Goal: Information Seeking & Learning: Learn about a topic

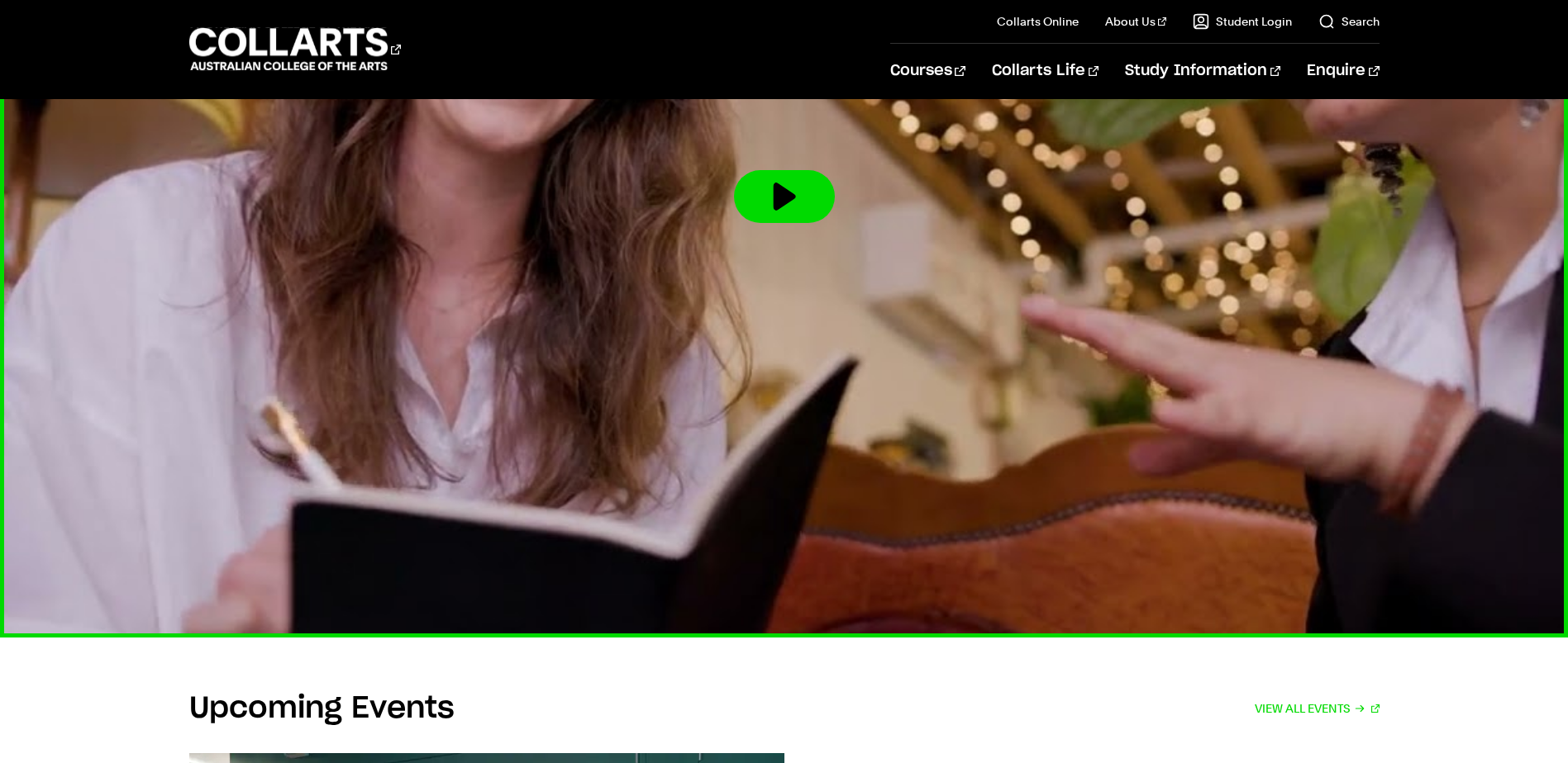
scroll to position [2552, 0]
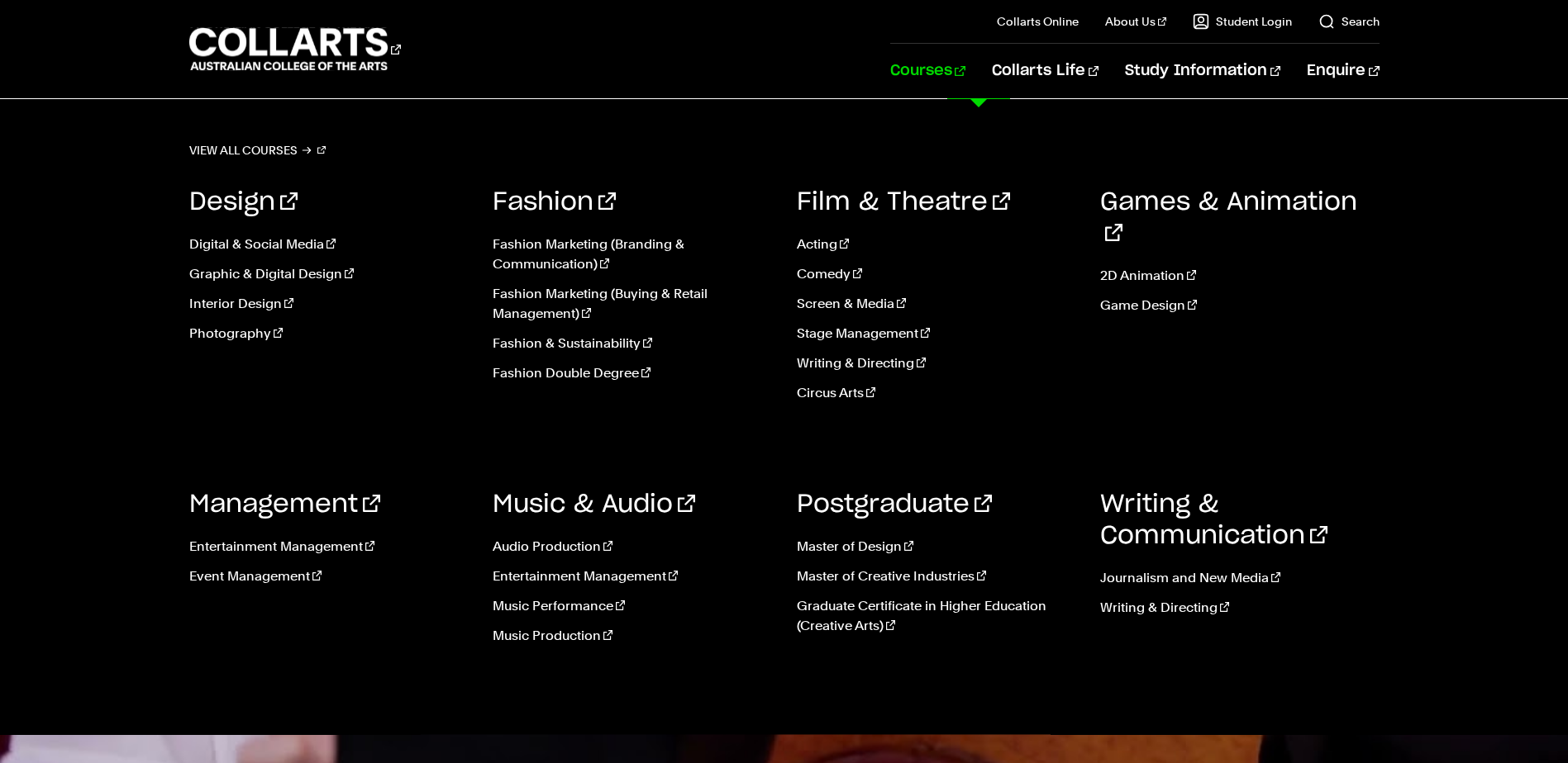
click at [965, 68] on link "Courses" at bounding box center [927, 71] width 75 height 54
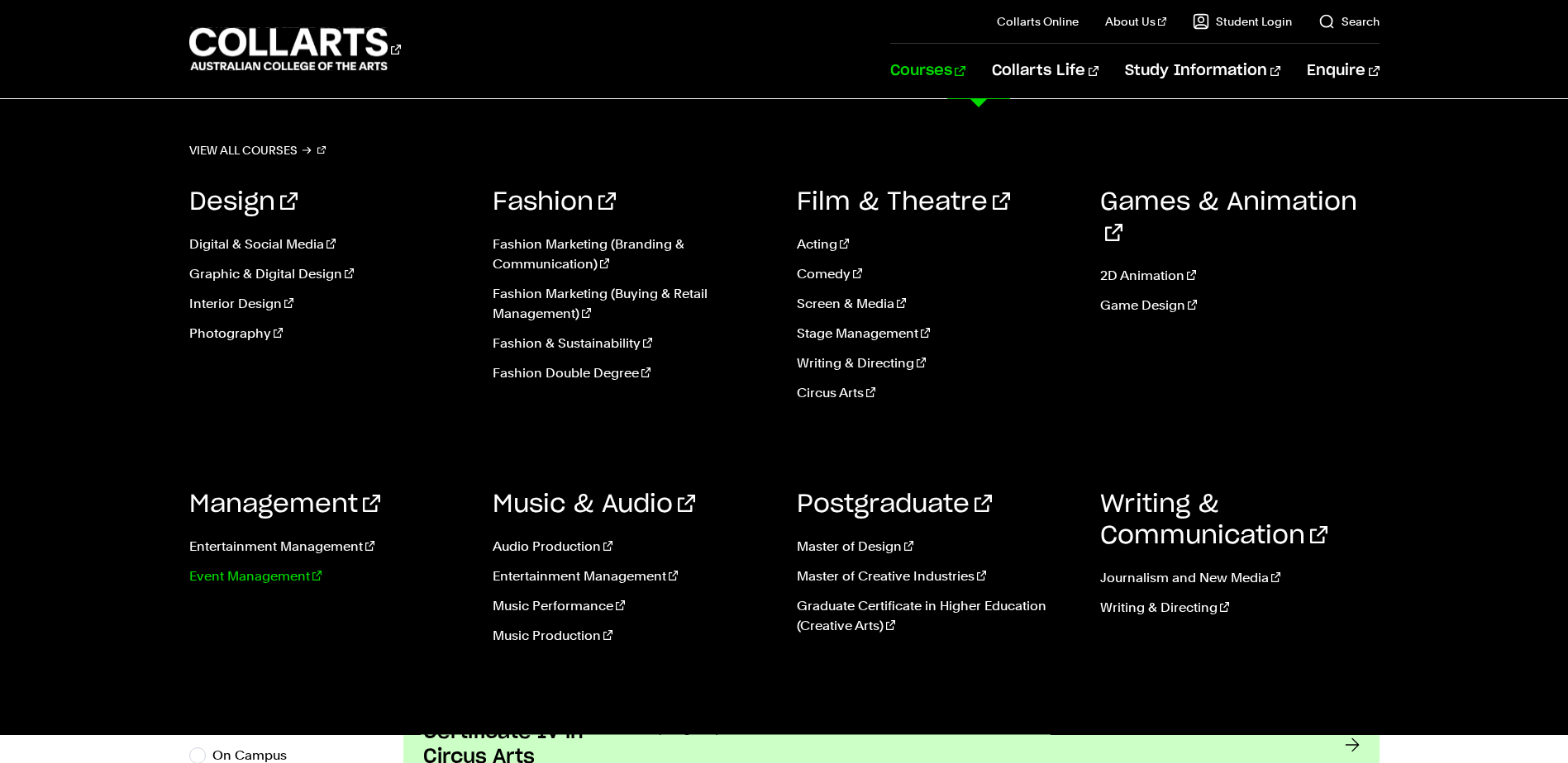
scroll to position [578, 0]
click at [871, 546] on link "Master of Design" at bounding box center [936, 546] width 279 height 20
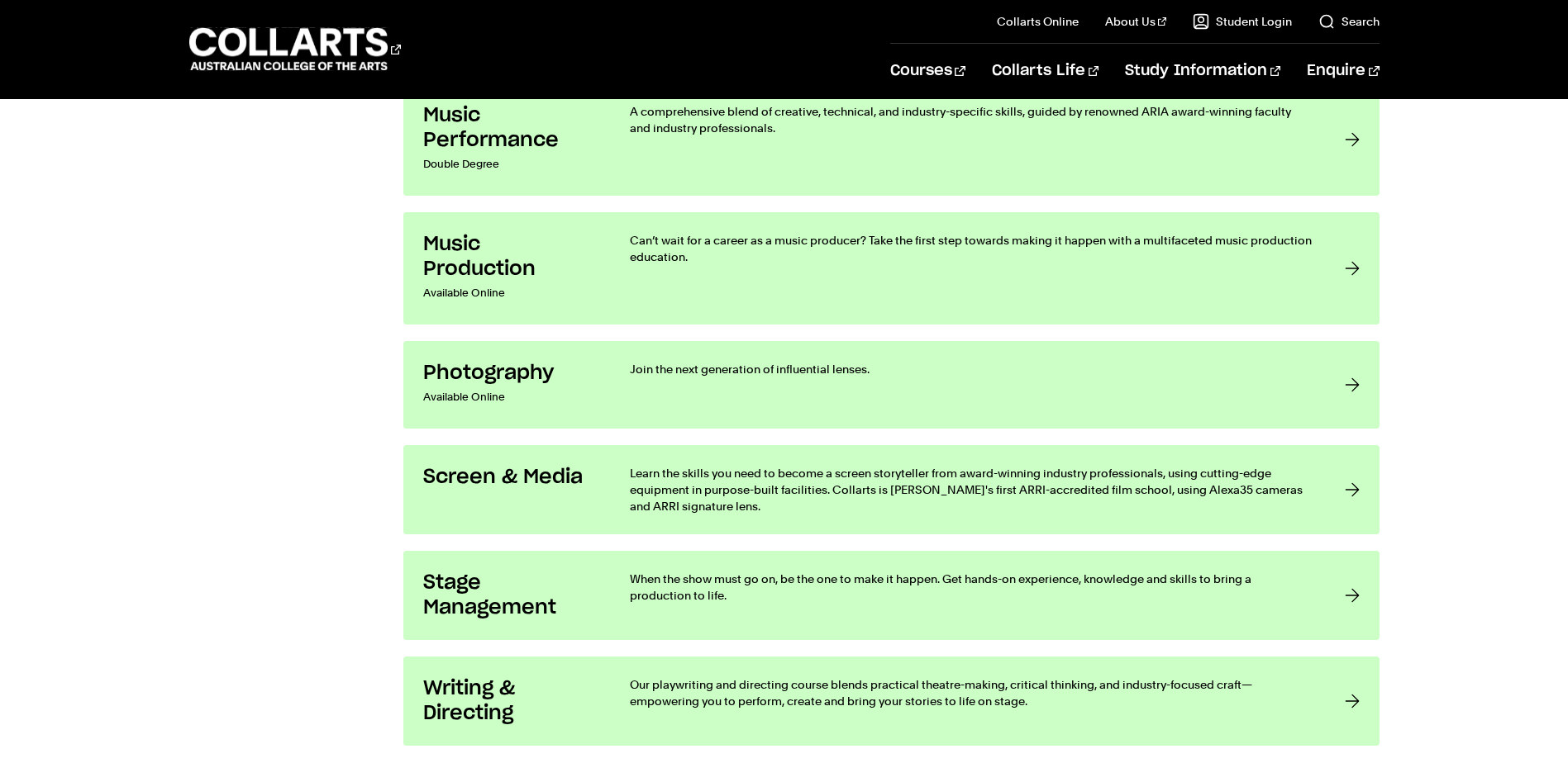
scroll to position [3303, 0]
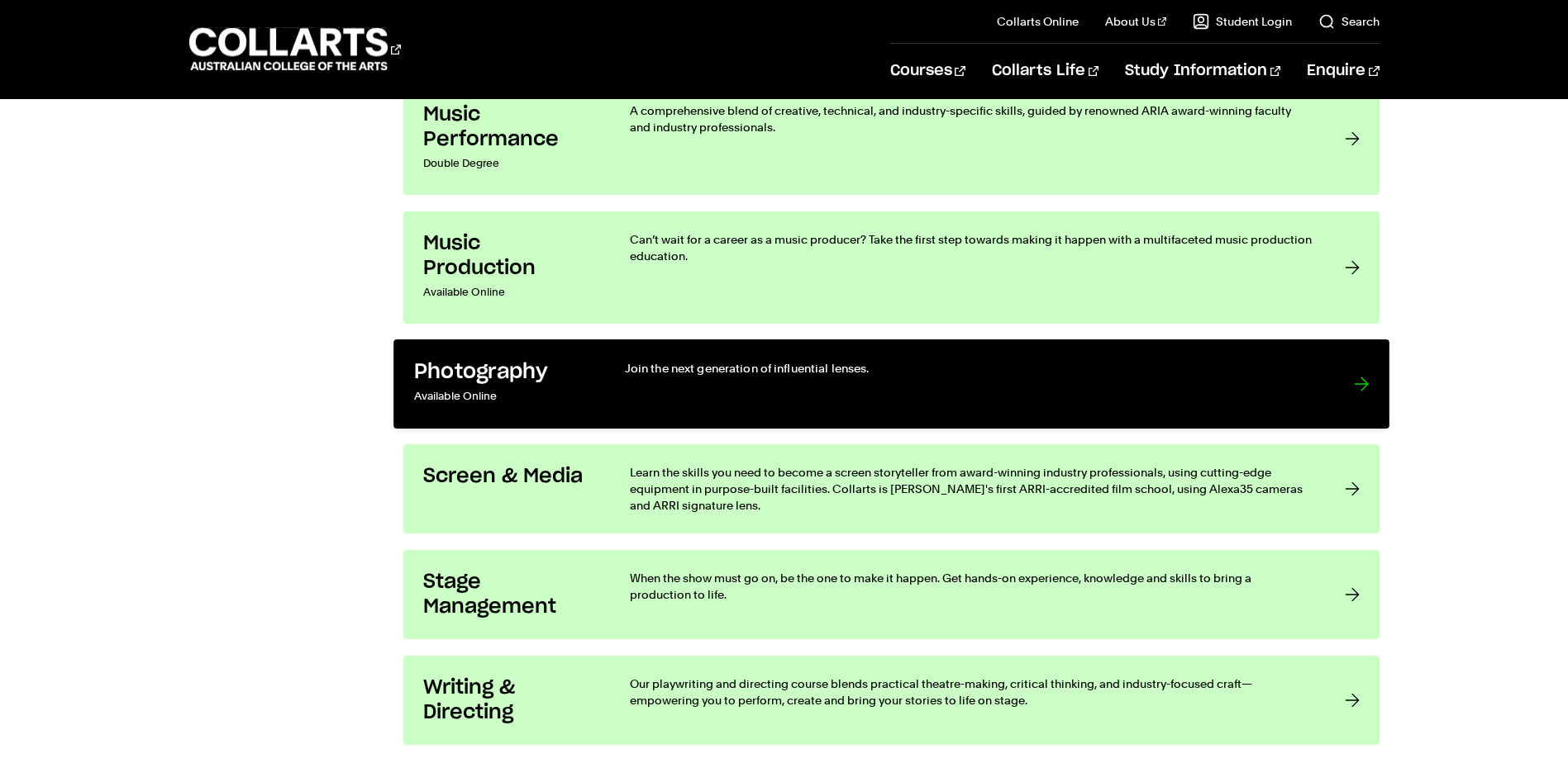
click at [805, 383] on div "Join the next generation of influential lenses." at bounding box center [971, 384] width 695 height 49
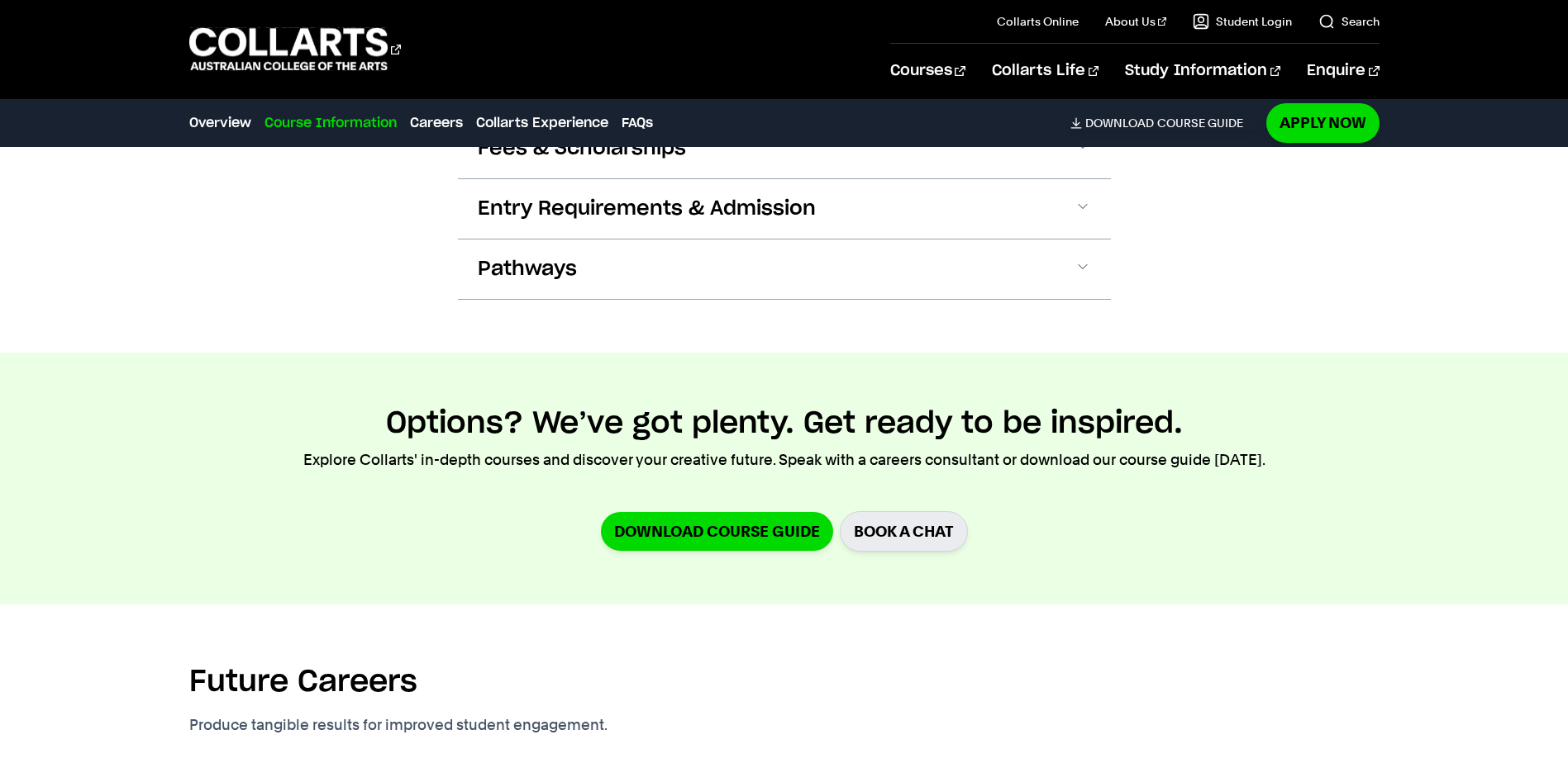
scroll to position [908, 0]
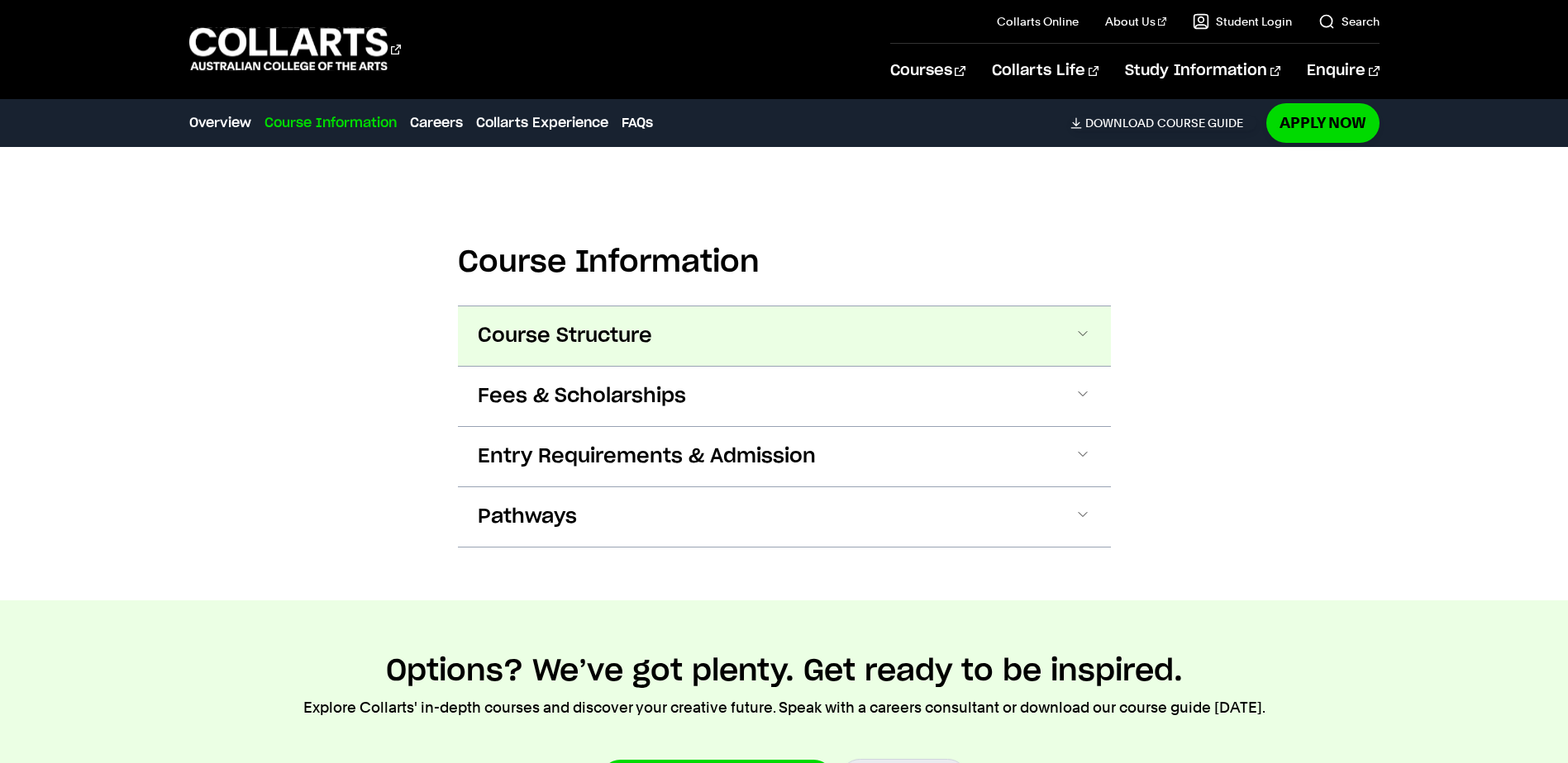
click at [1063, 340] on button "Course Structure" at bounding box center [784, 336] width 653 height 59
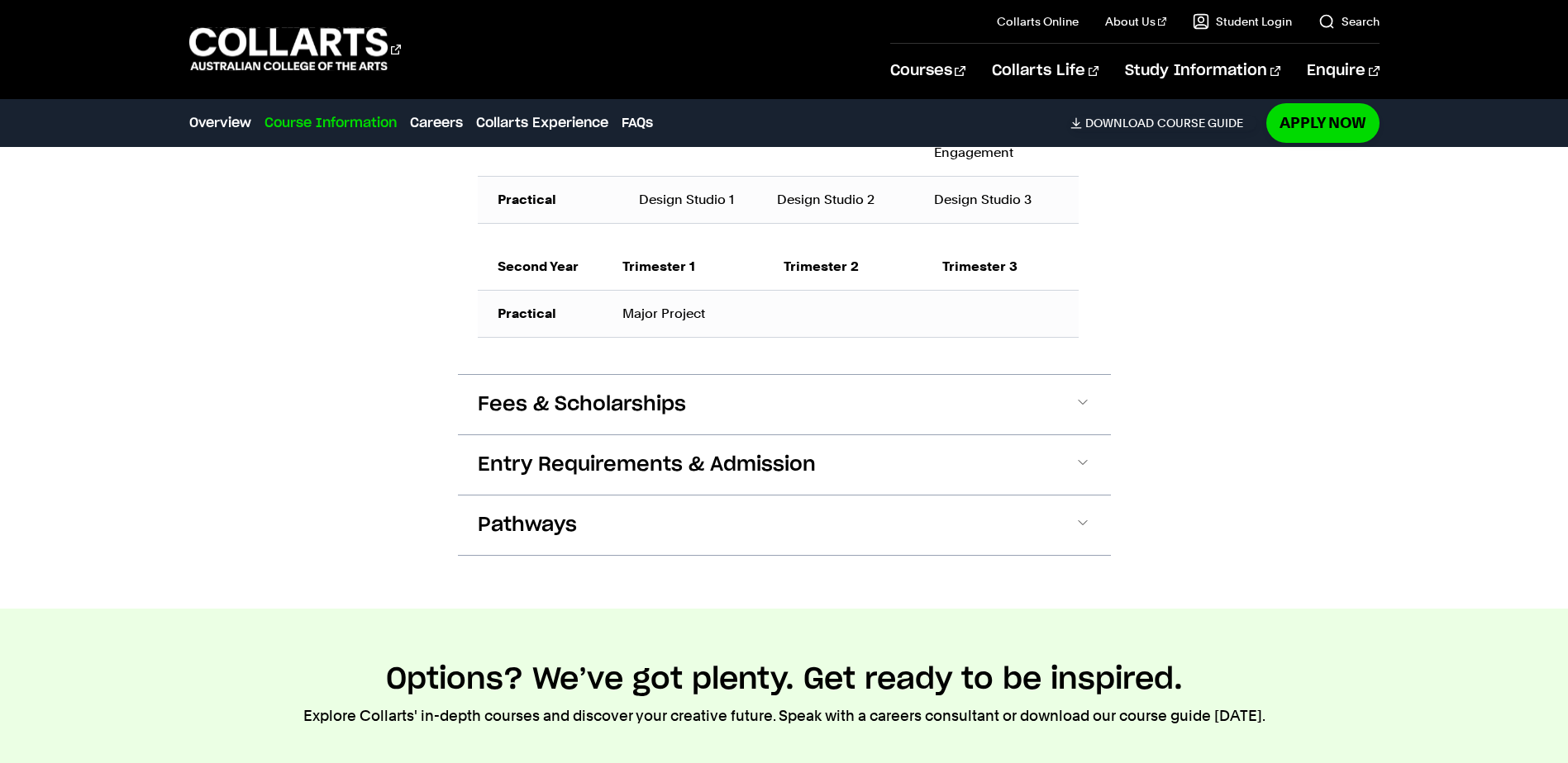
scroll to position [1396, 0]
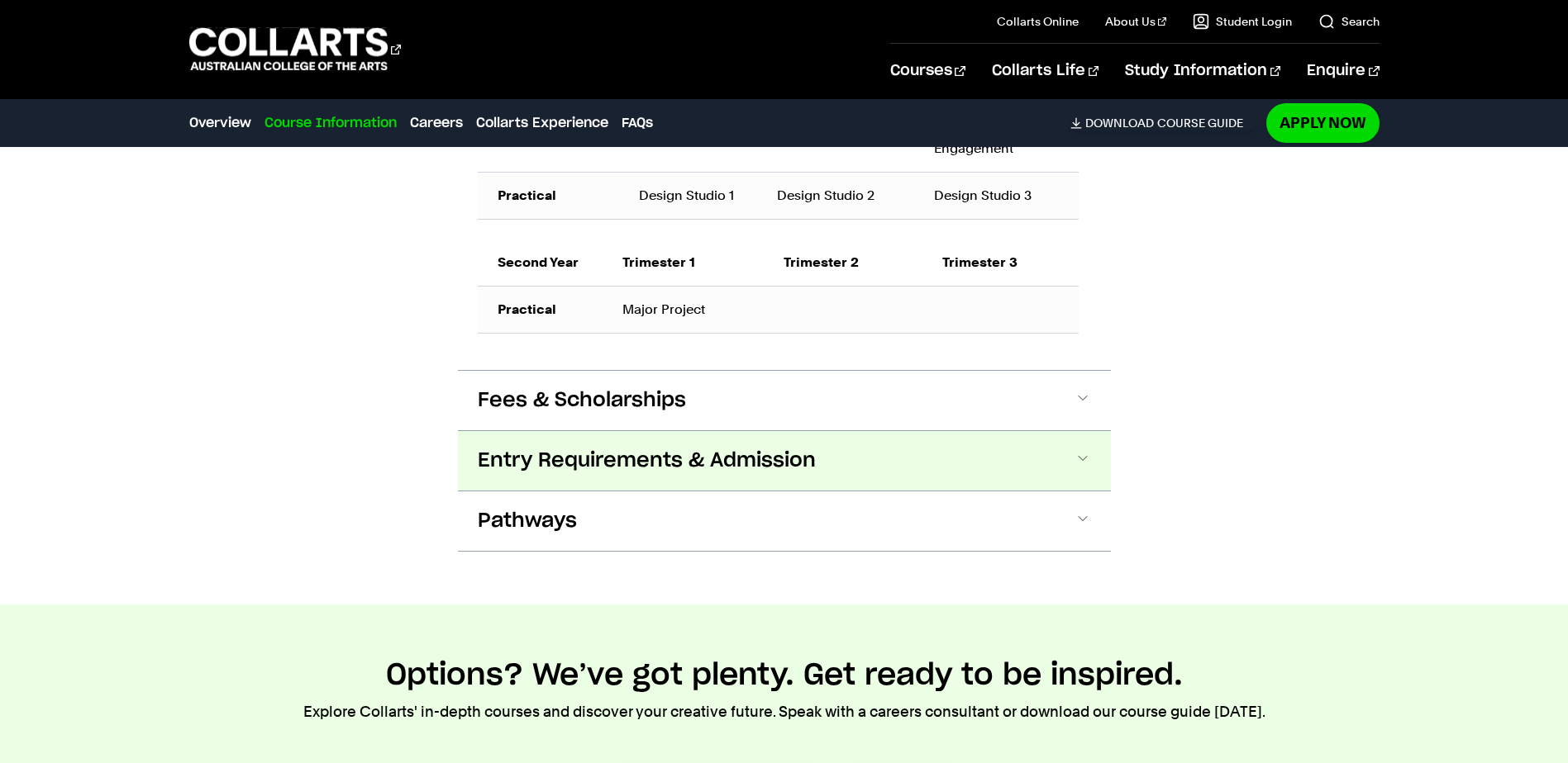
click at [560, 474] on span "Entry Requirements & Admission" at bounding box center [647, 461] width 338 height 27
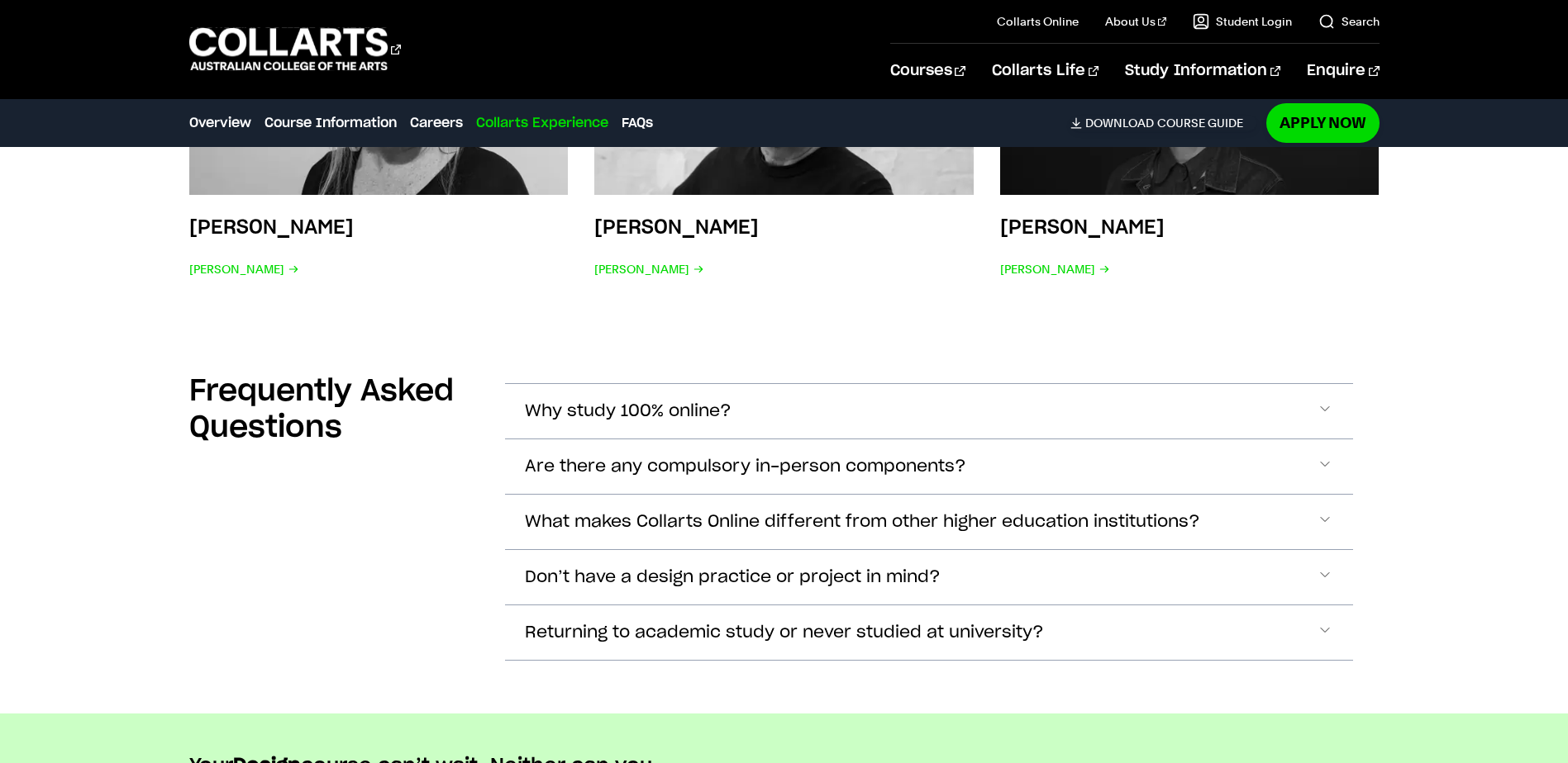
scroll to position [6819, 0]
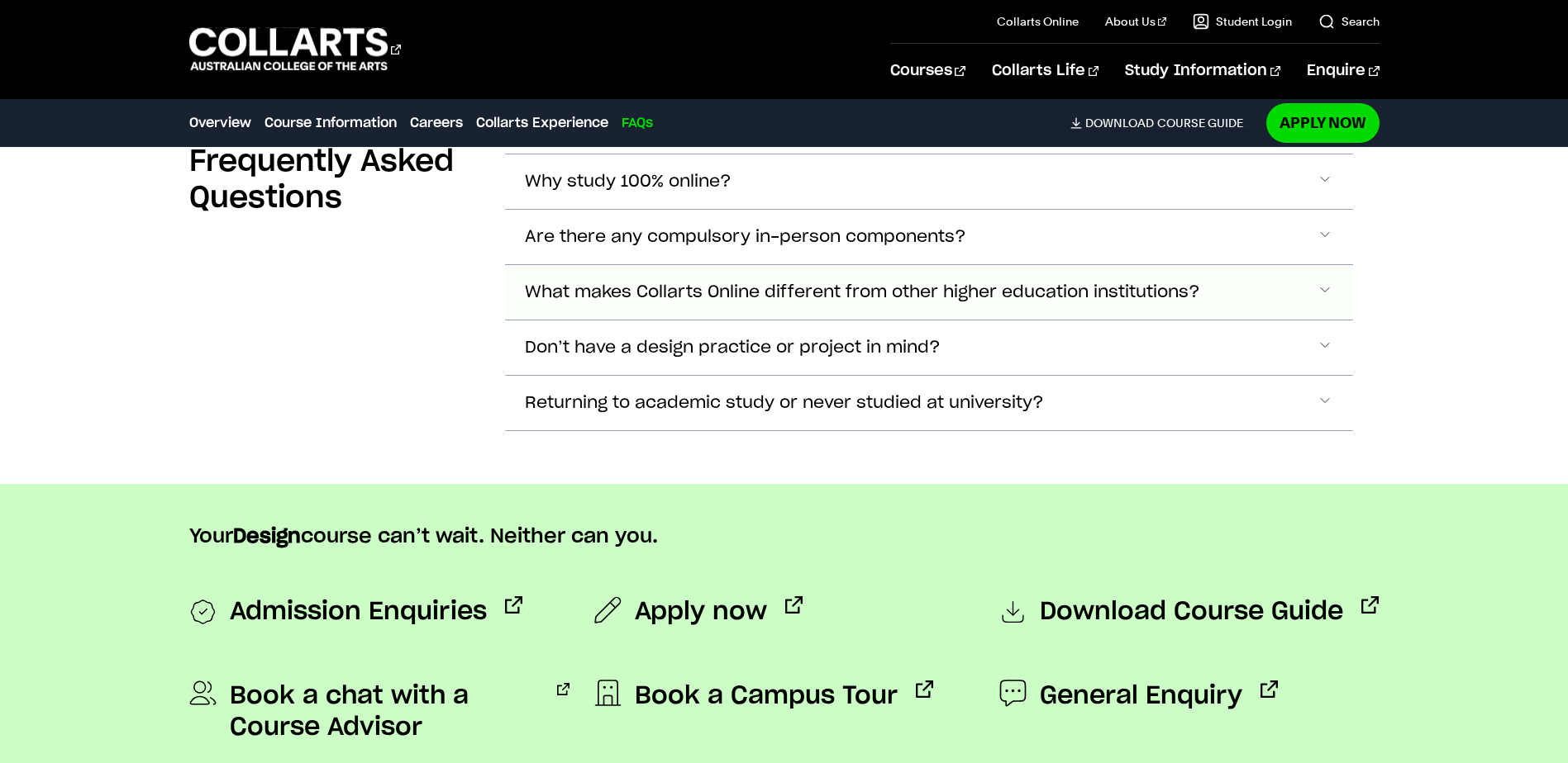
click at [1040, 284] on span "What makes Collarts Online different from other higher education institutions?" at bounding box center [862, 293] width 676 height 19
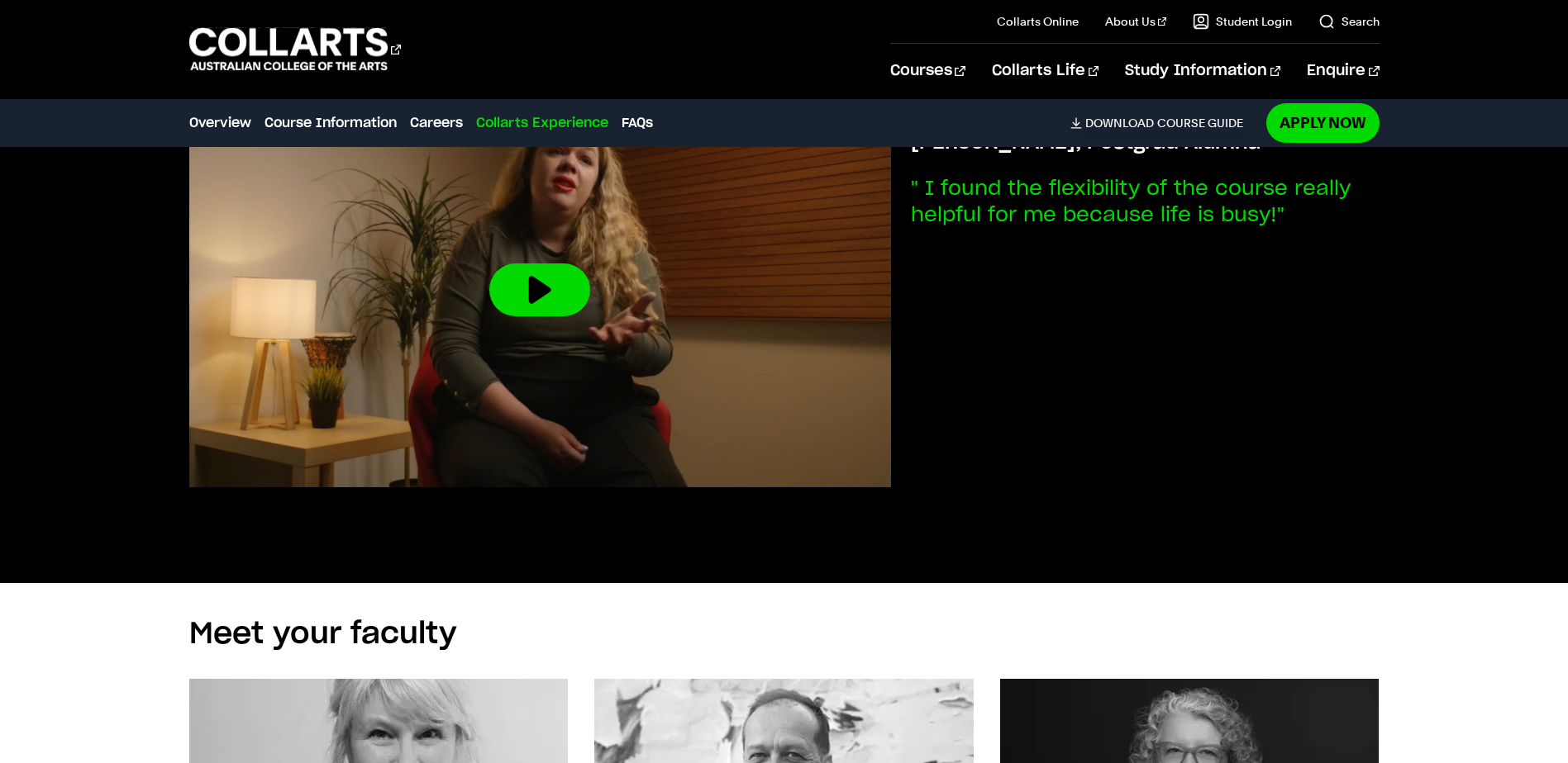
scroll to position [5745, 0]
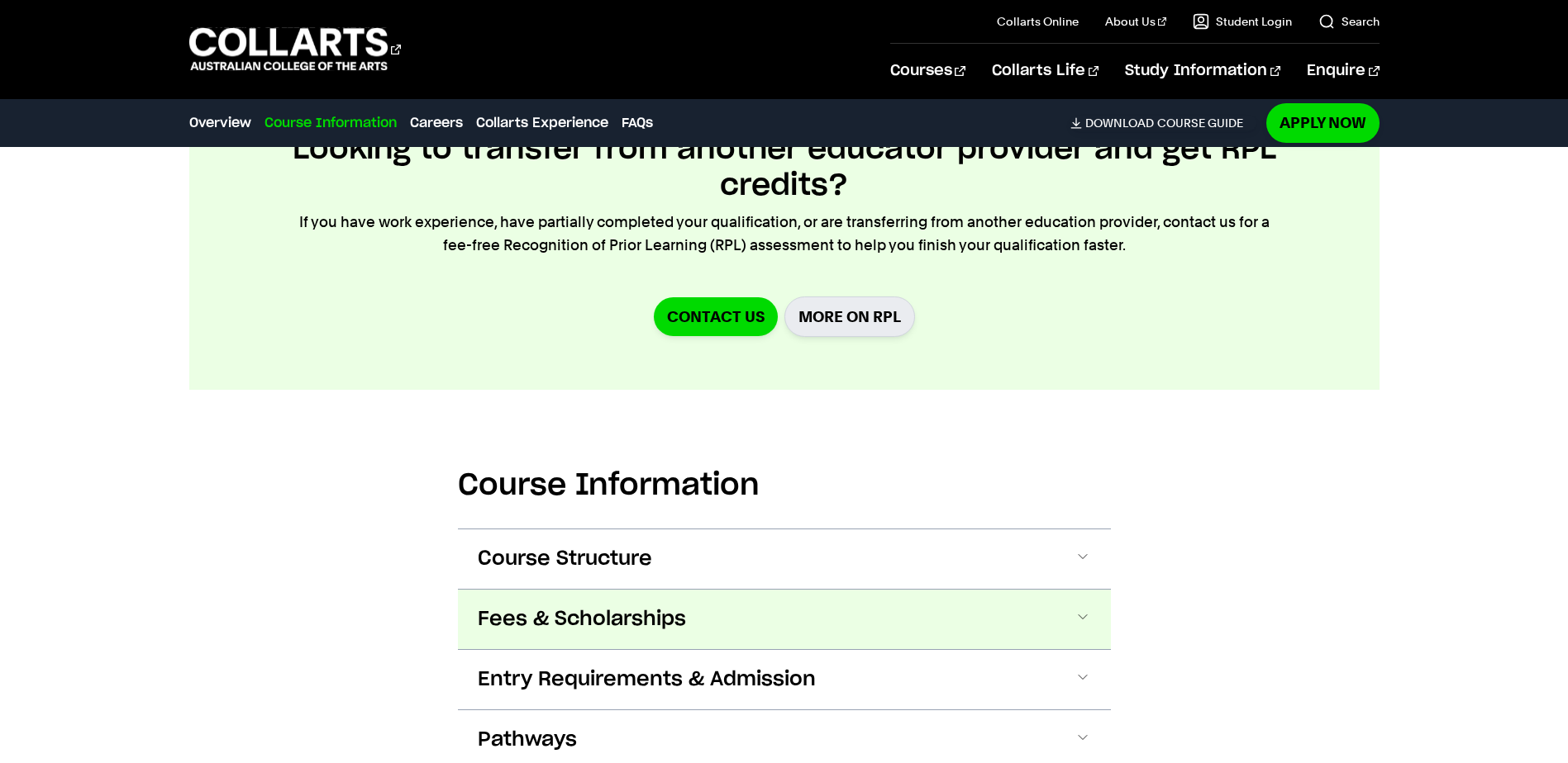
scroll to position [1734, 0]
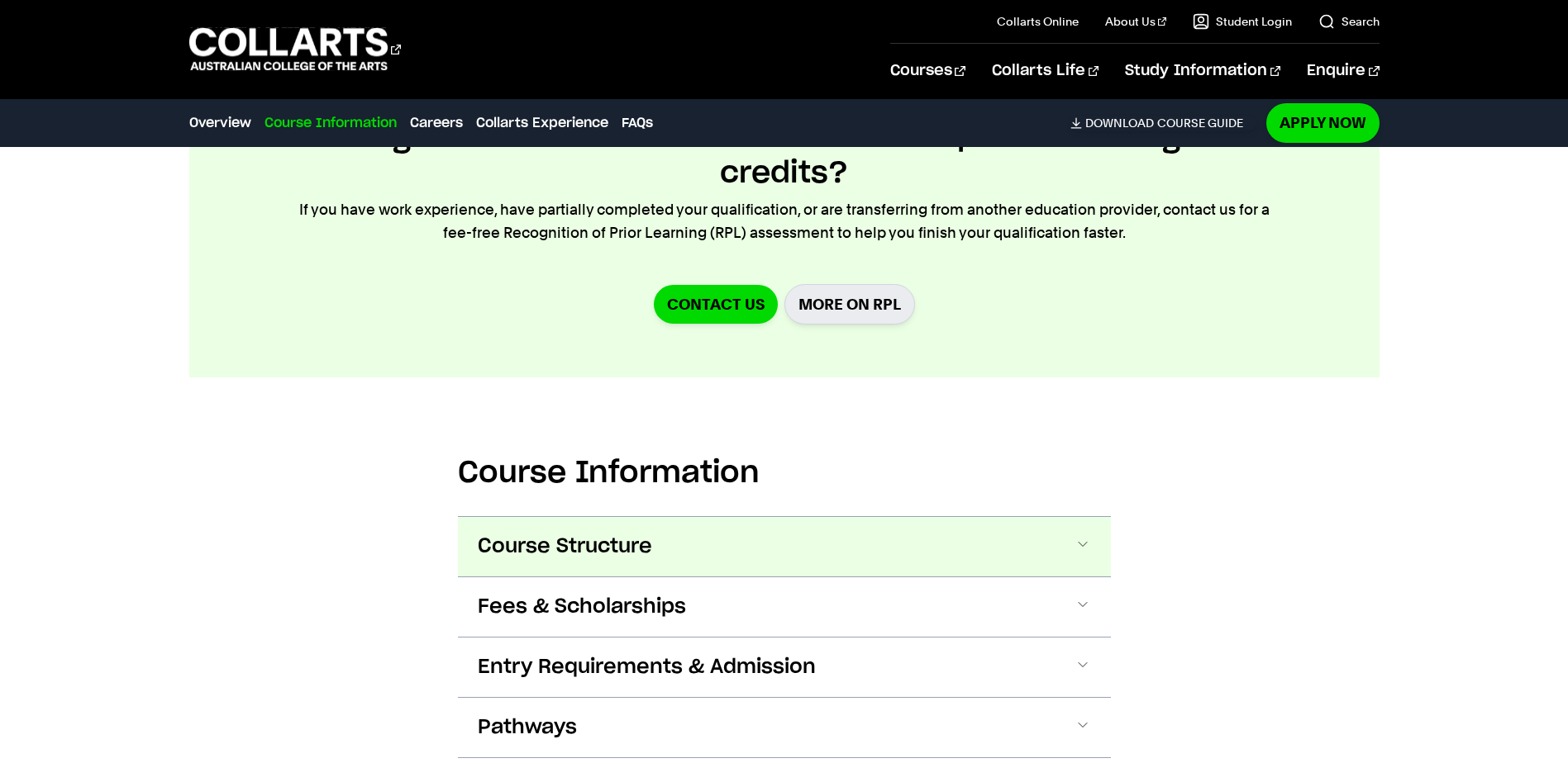
click at [620, 534] on span "Course Structure" at bounding box center [565, 547] width 174 height 27
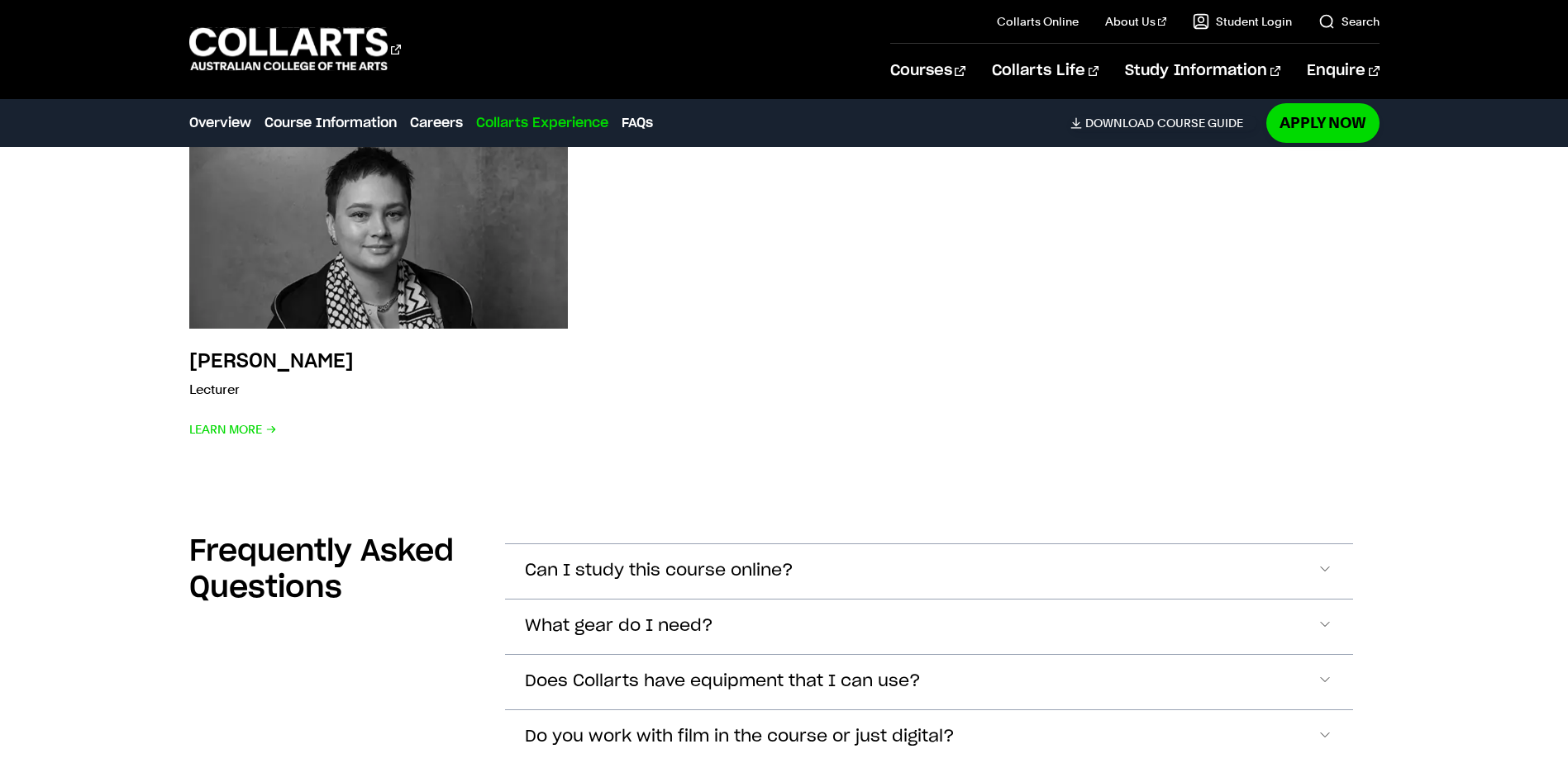
scroll to position [7190, 0]
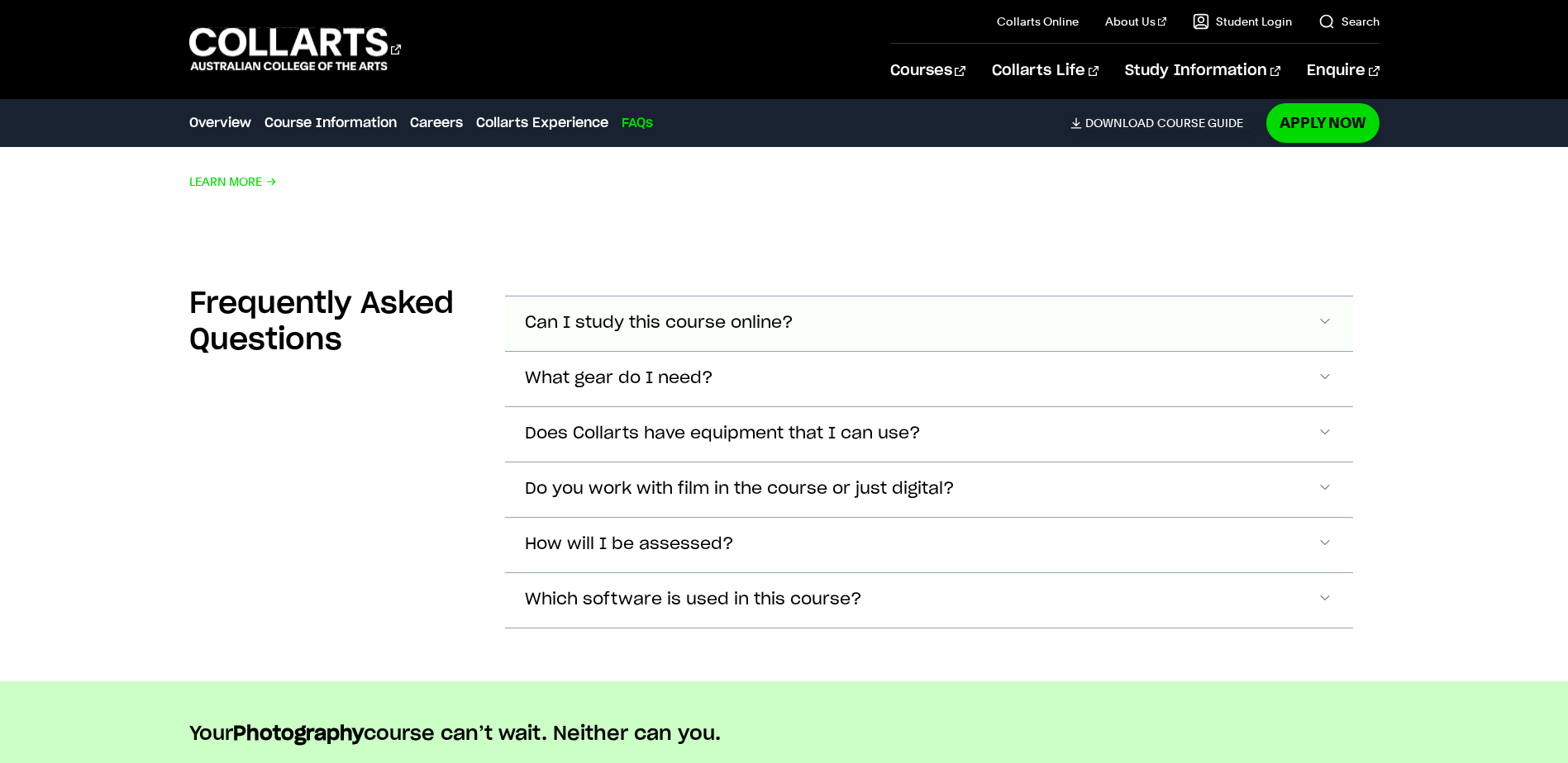
click at [870, 296] on button "Can I study this course online?" at bounding box center [928, 323] width 848 height 54
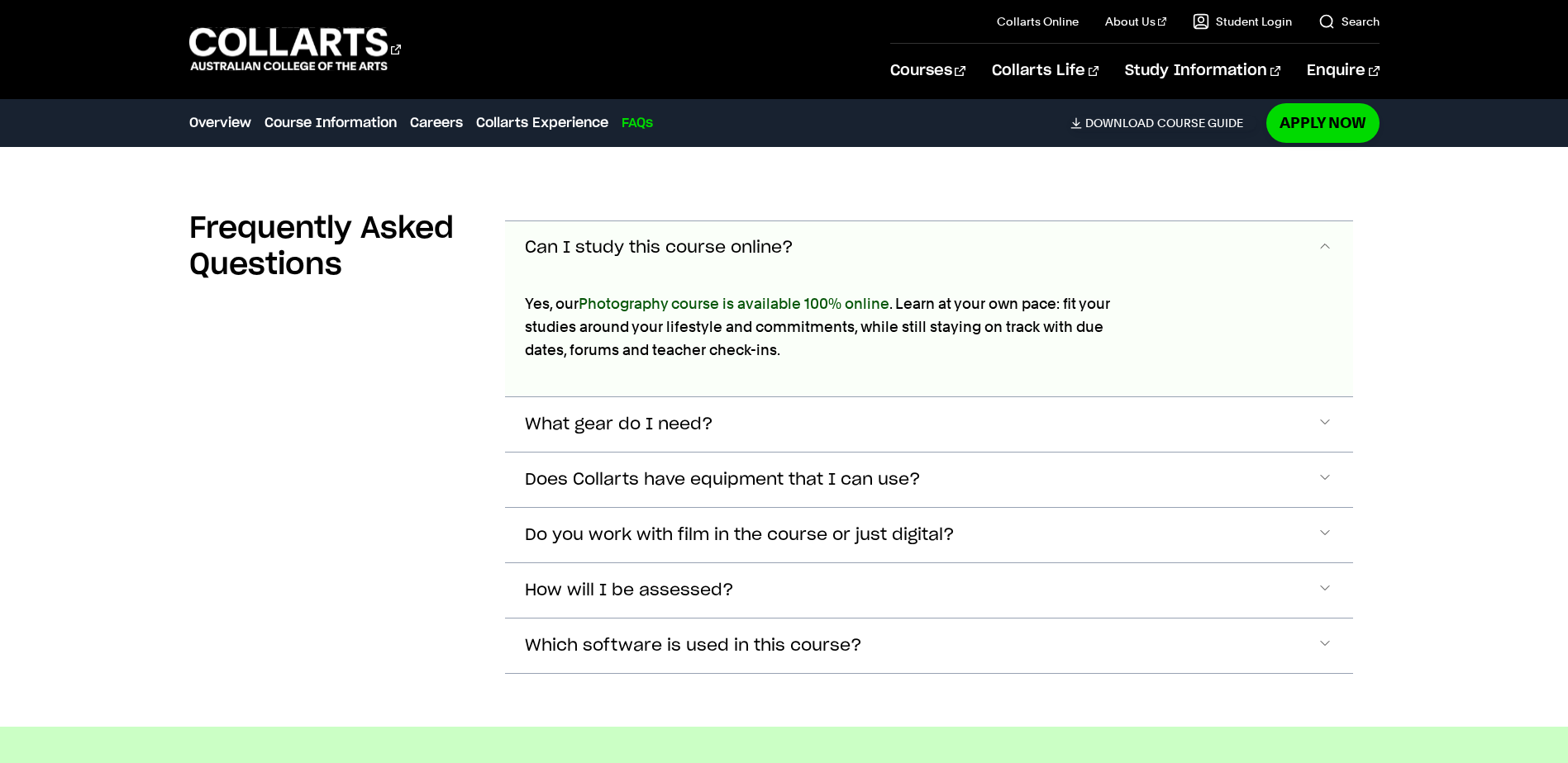
scroll to position [7304, 0]
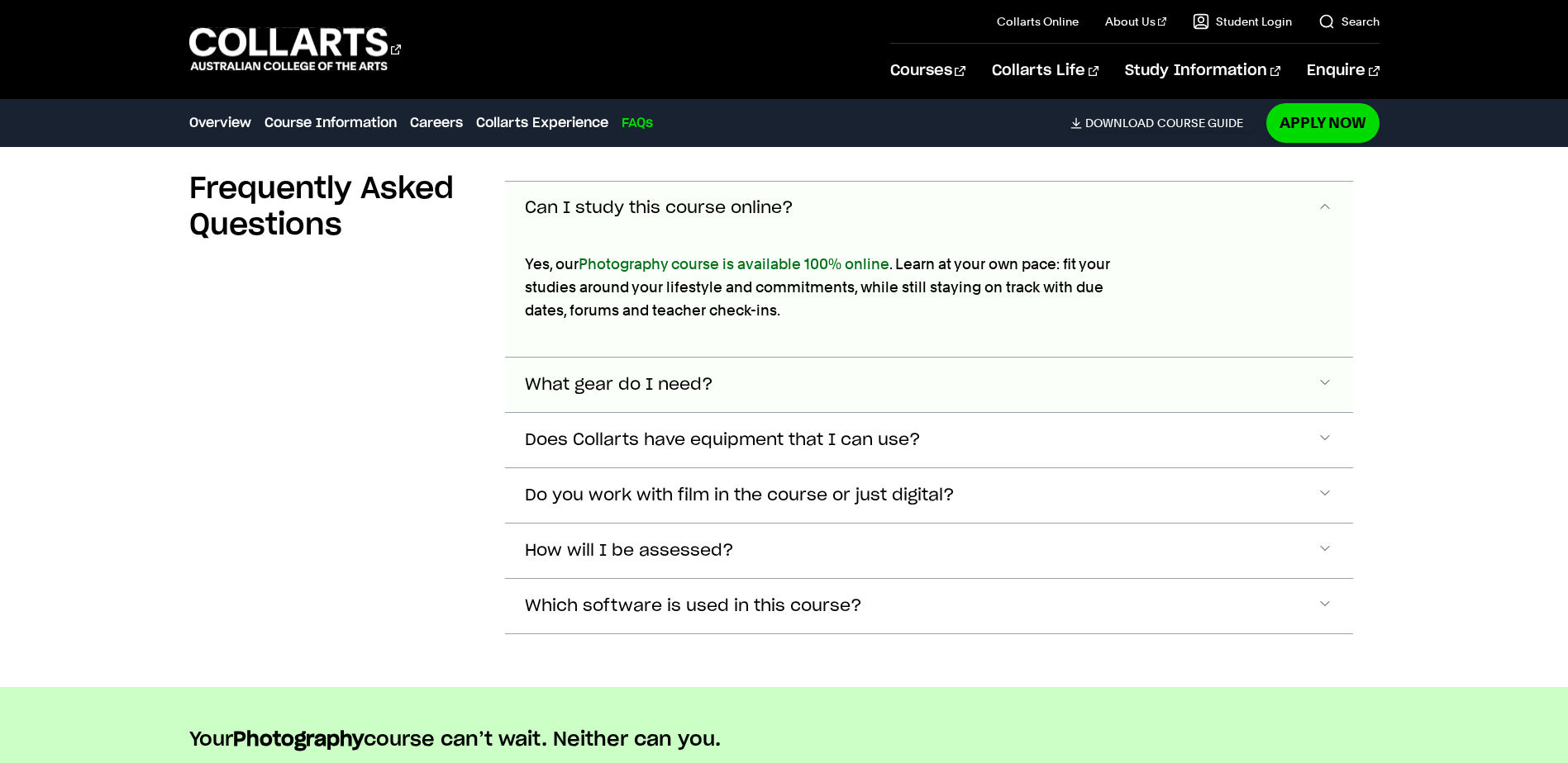
click at [528, 376] on span "What gear do I need?" at bounding box center [618, 386] width 188 height 19
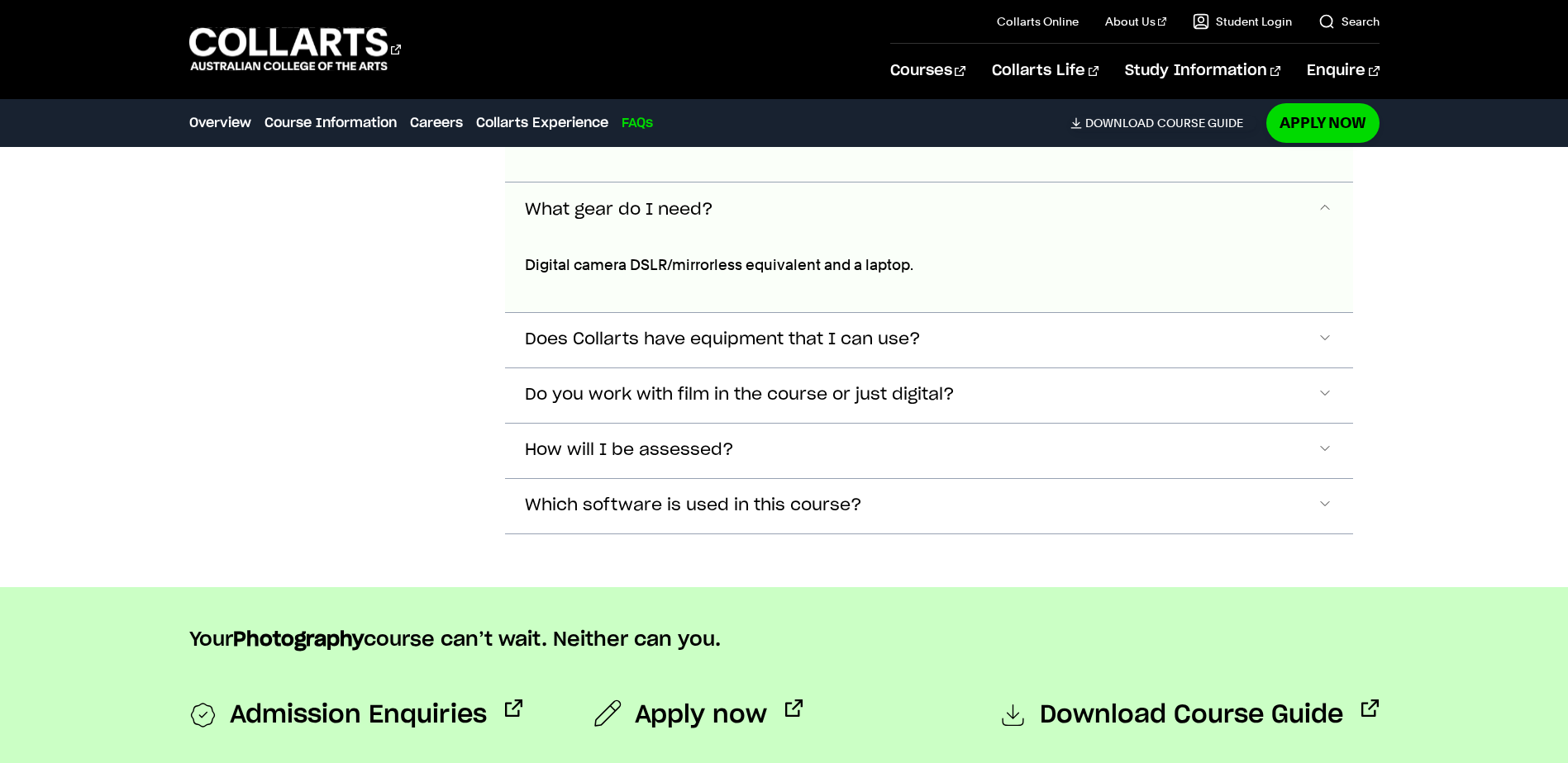
scroll to position [7397, 0]
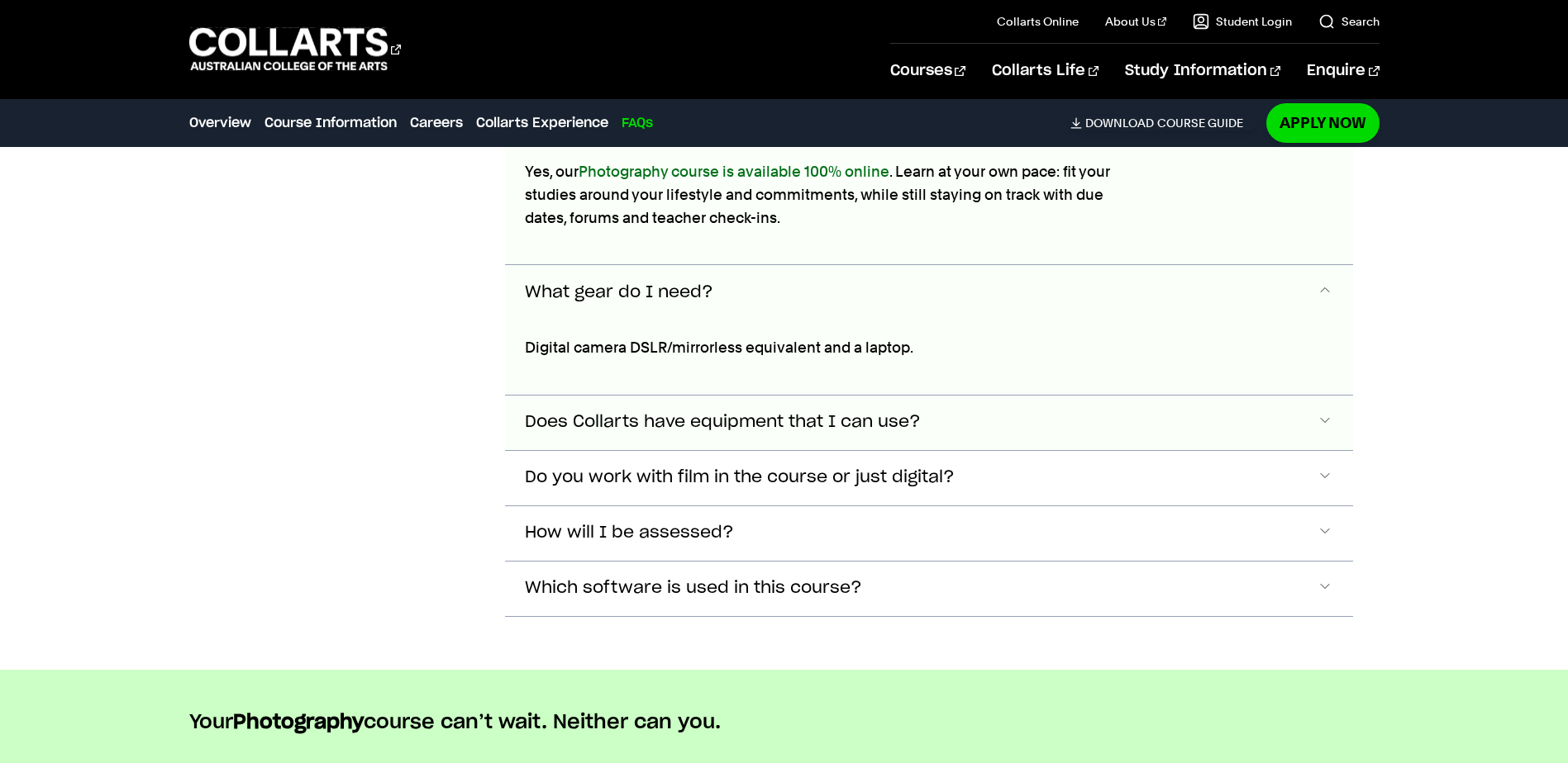
click at [650, 413] on span "Does Collarts have equipment that I can use?" at bounding box center [722, 422] width 396 height 19
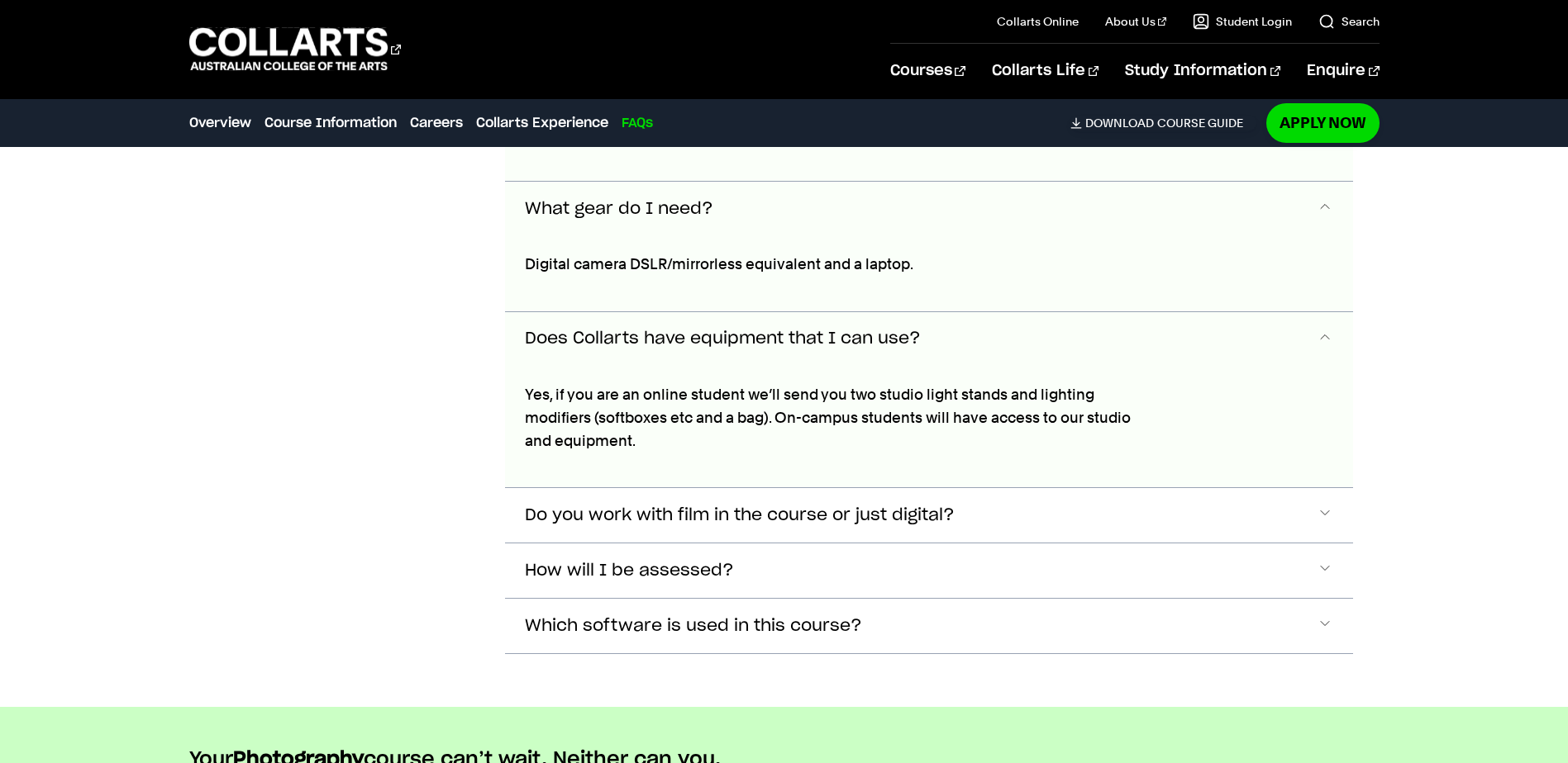
scroll to position [7610, 0]
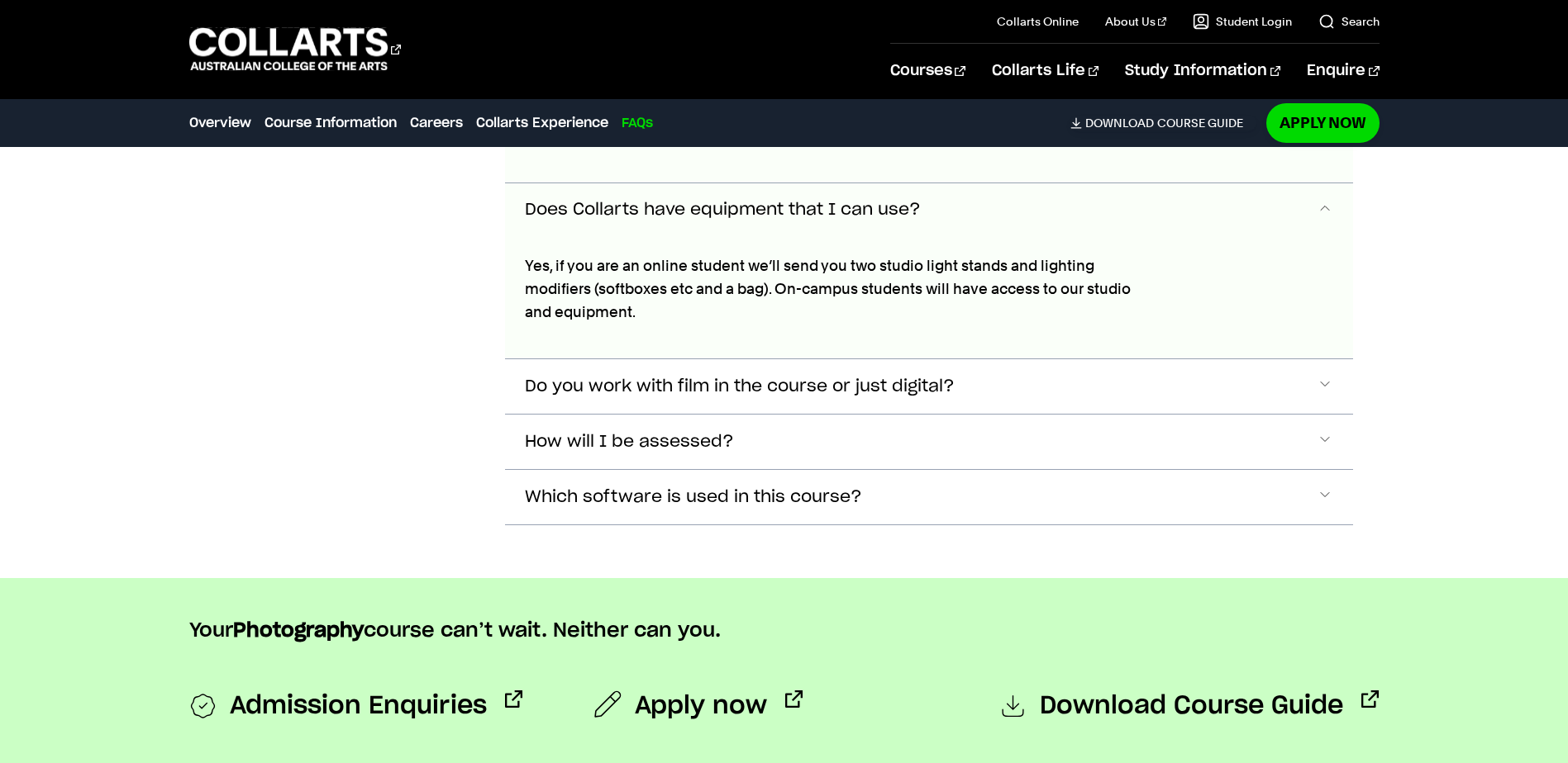
click at [698, 377] on span "Do you work with film in the course or just digital?" at bounding box center [740, 387] width 430 height 19
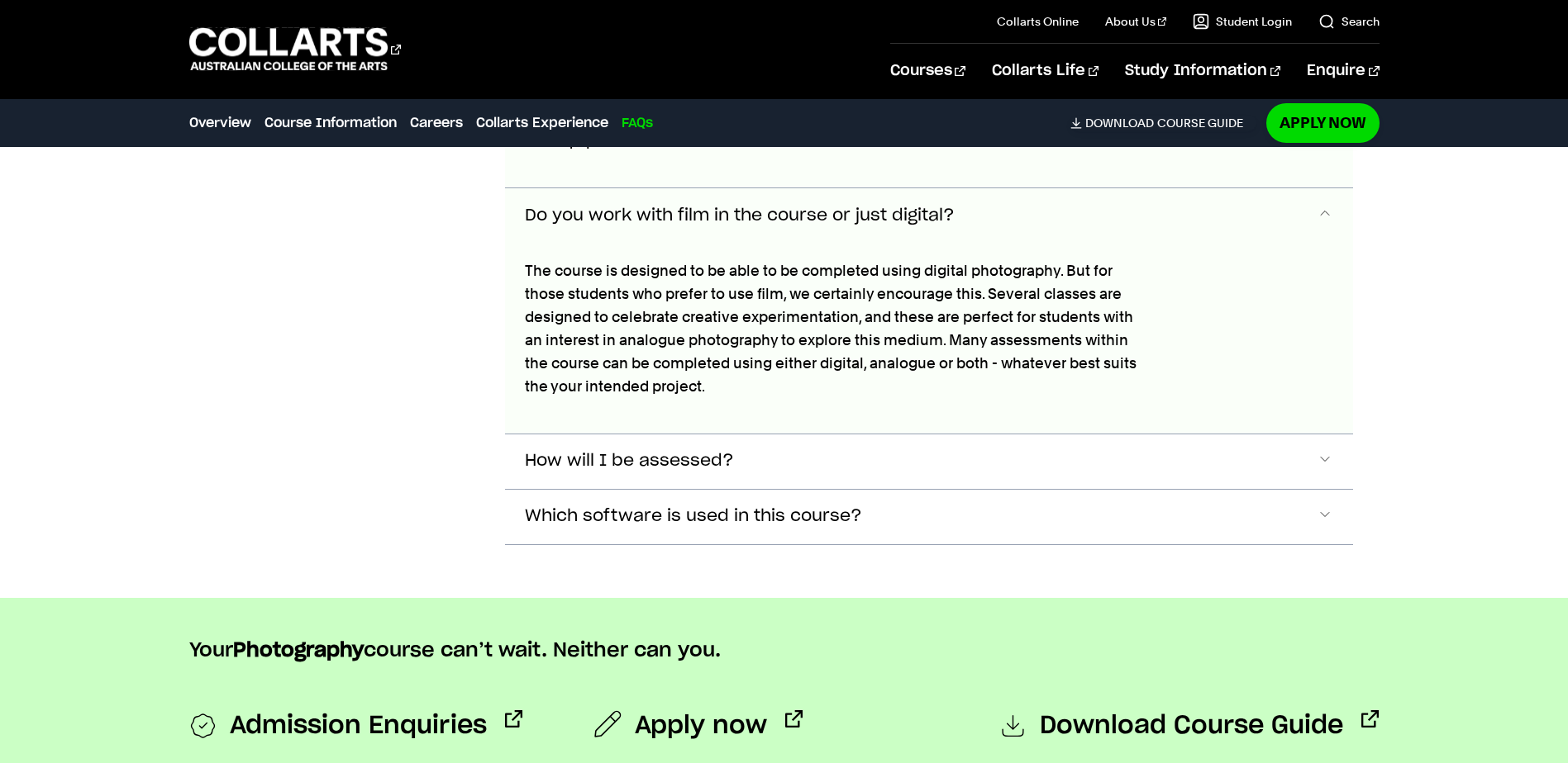
scroll to position [7785, 0]
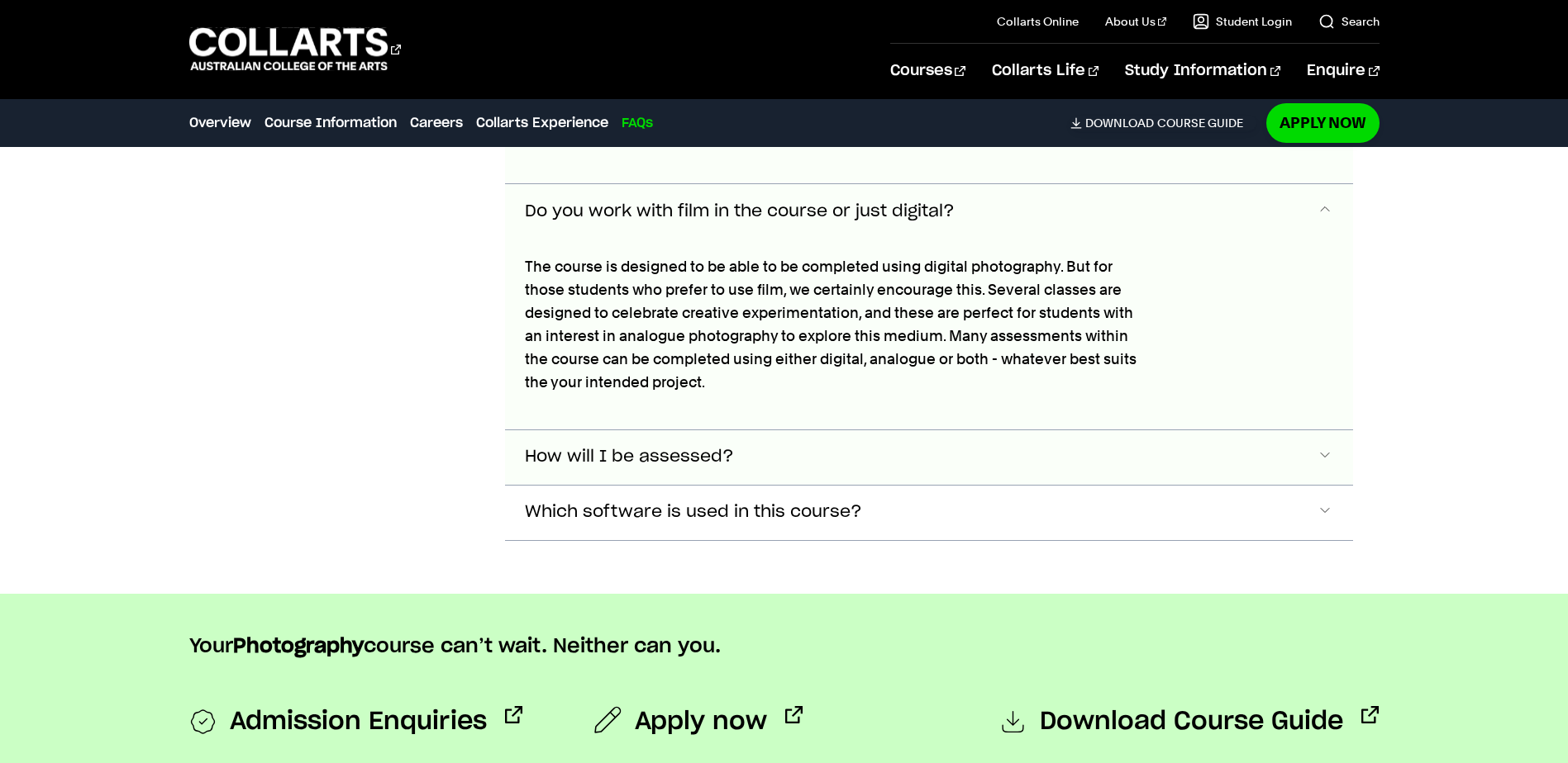
click at [679, 448] on span "How will I be assessed?" at bounding box center [629, 457] width 209 height 19
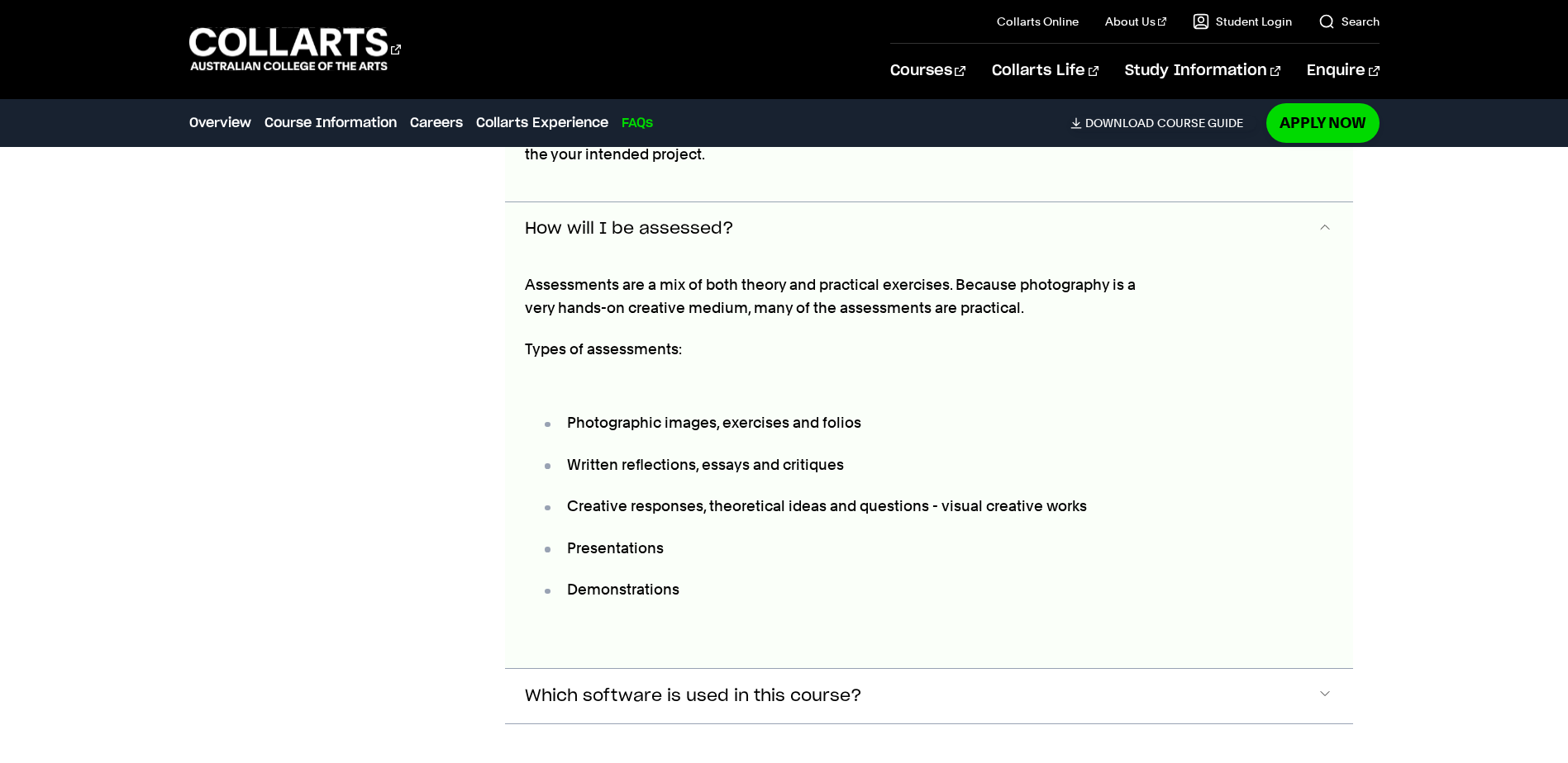
scroll to position [8030, 0]
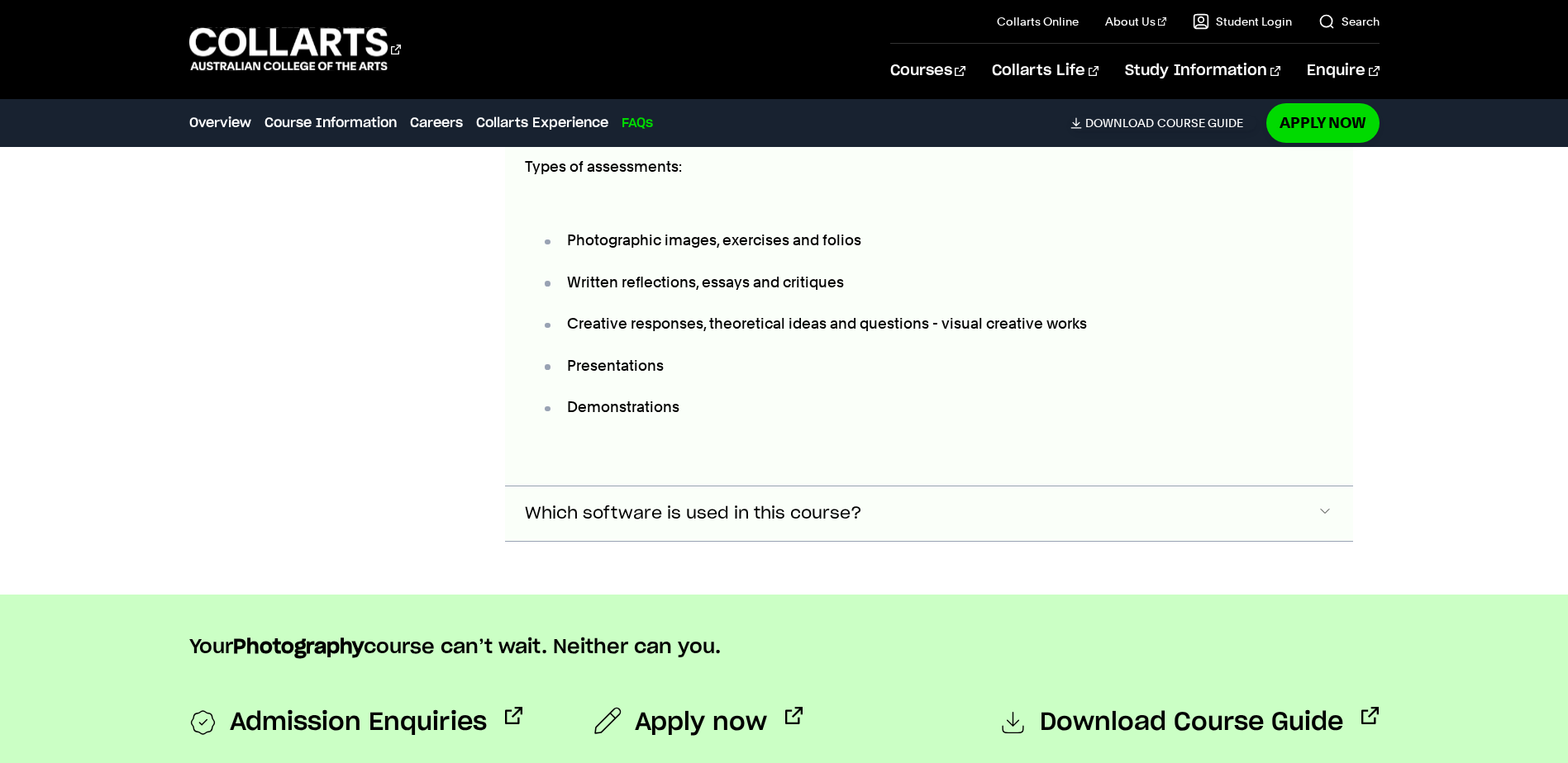
click at [680, 504] on span "Which software is used in this course?" at bounding box center [693, 514] width 337 height 19
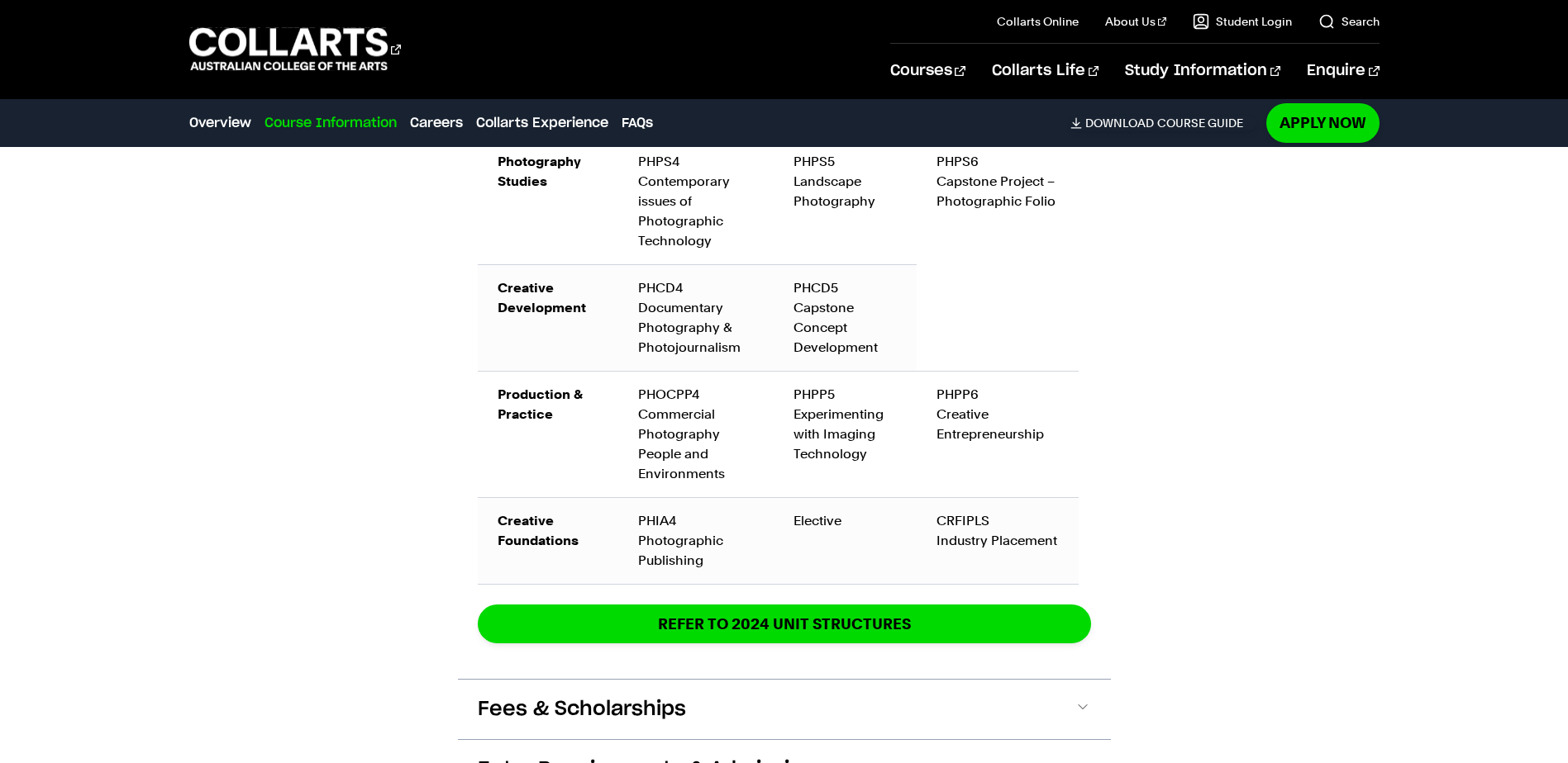
scroll to position [2715, 0]
